Goal: Task Accomplishment & Management: Use online tool/utility

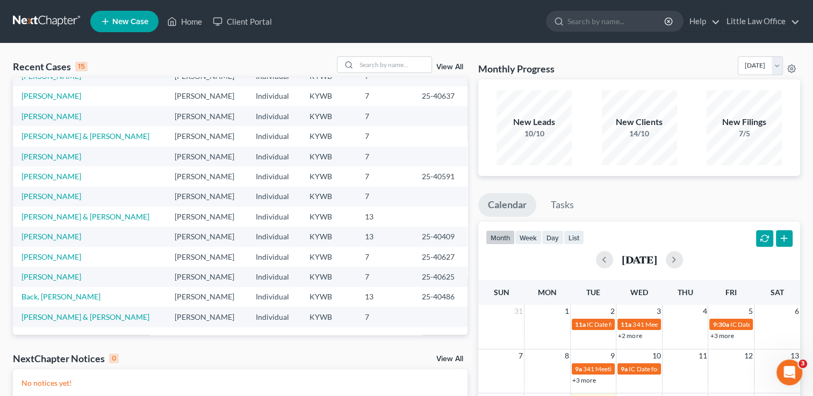
scroll to position [74, 0]
click at [399, 67] on input "search" at bounding box center [393, 65] width 75 height 16
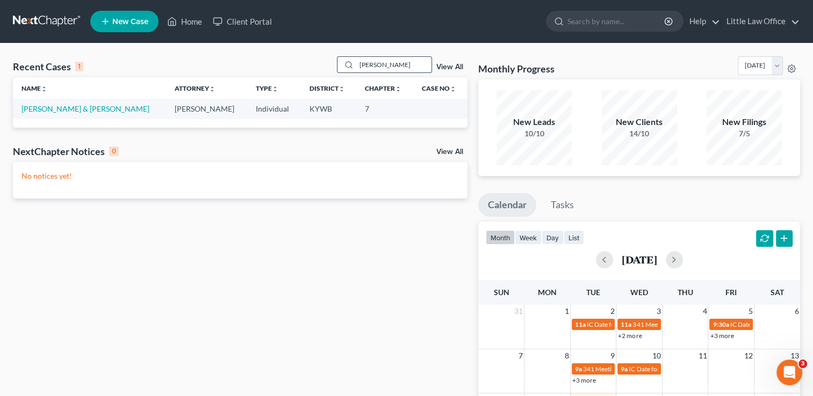
scroll to position [0, 0]
type input "[PERSON_NAME]"
click at [38, 106] on link "[PERSON_NAME] & [PERSON_NAME]" at bounding box center [85, 108] width 128 height 9
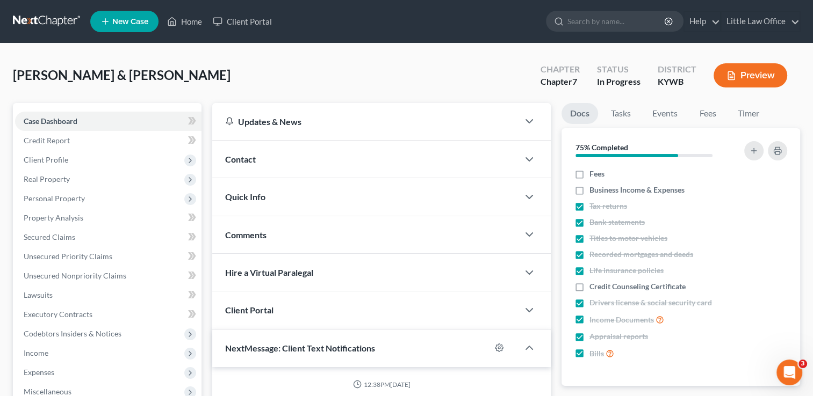
scroll to position [5326, 0]
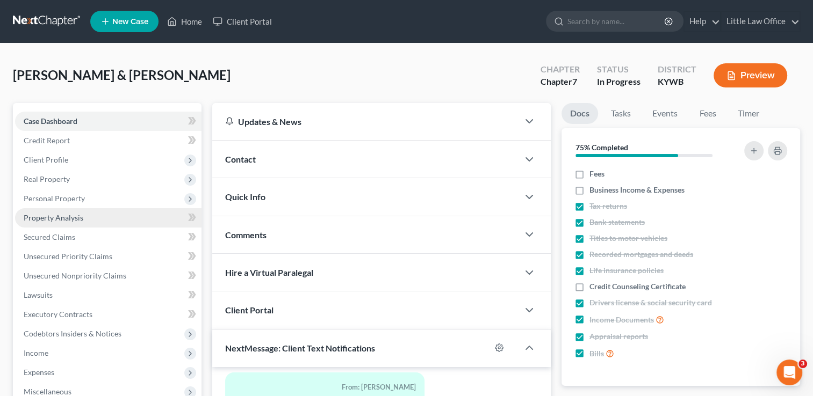
click at [67, 213] on span "Property Analysis" at bounding box center [54, 217] width 60 height 9
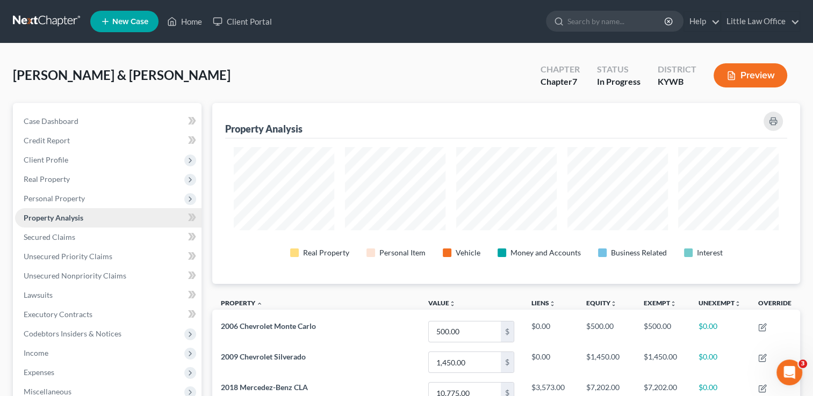
scroll to position [180, 587]
click at [64, 351] on span "Income" at bounding box center [108, 353] width 186 height 19
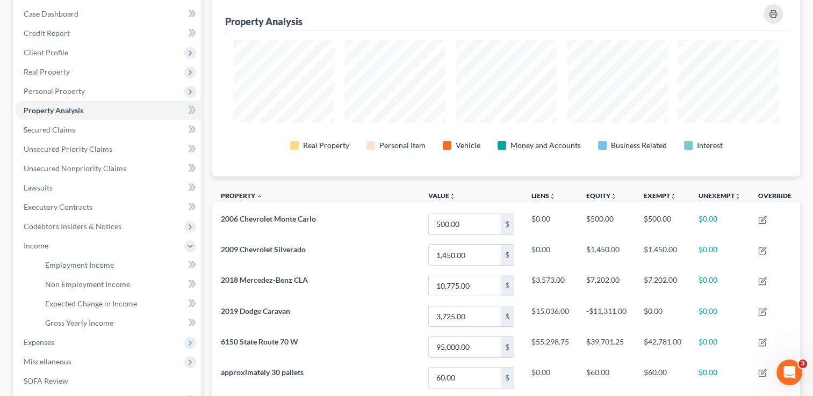
scroll to position [145, 0]
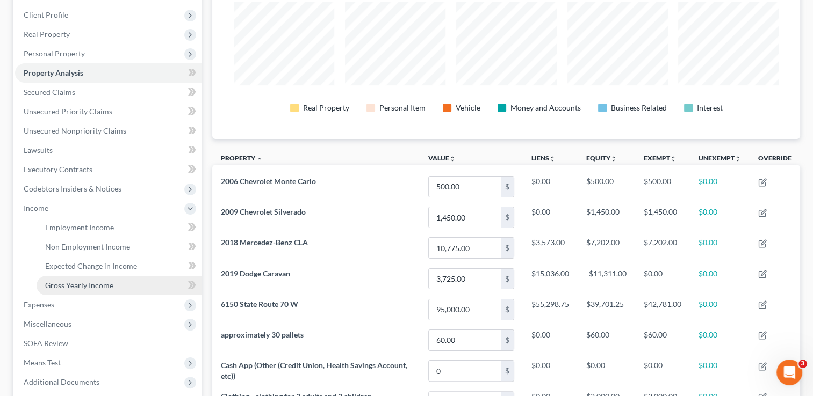
click at [49, 289] on span "Gross Yearly Income" at bounding box center [79, 285] width 68 height 9
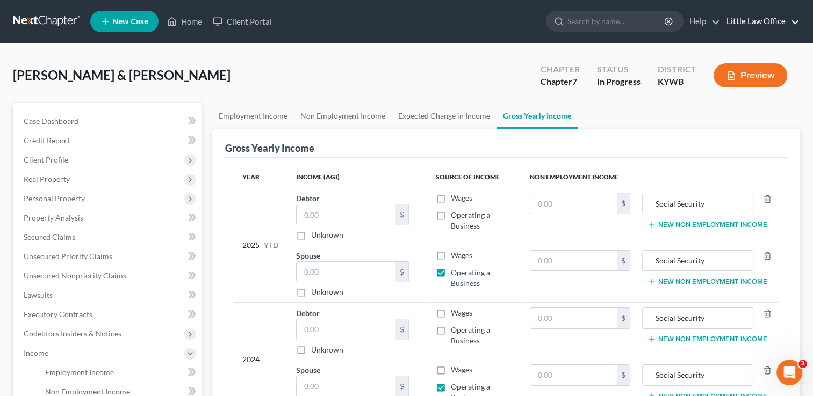
click at [792, 24] on link "Little Law Office" at bounding box center [760, 21] width 78 height 19
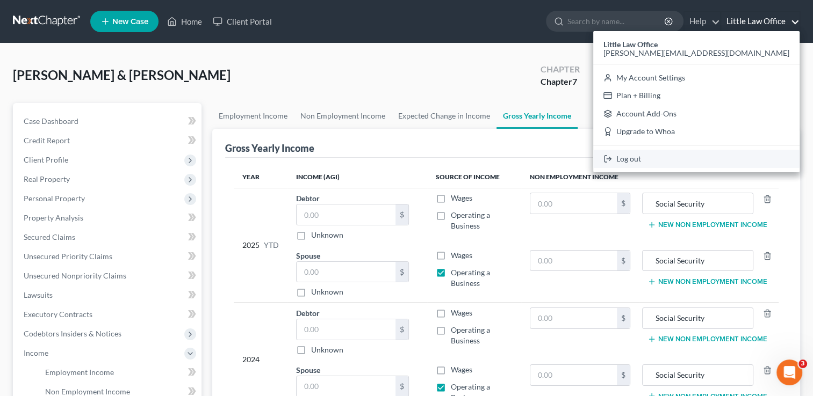
click at [722, 164] on link "Log out" at bounding box center [696, 159] width 206 height 18
